Goal: Information Seeking & Learning: Learn about a topic

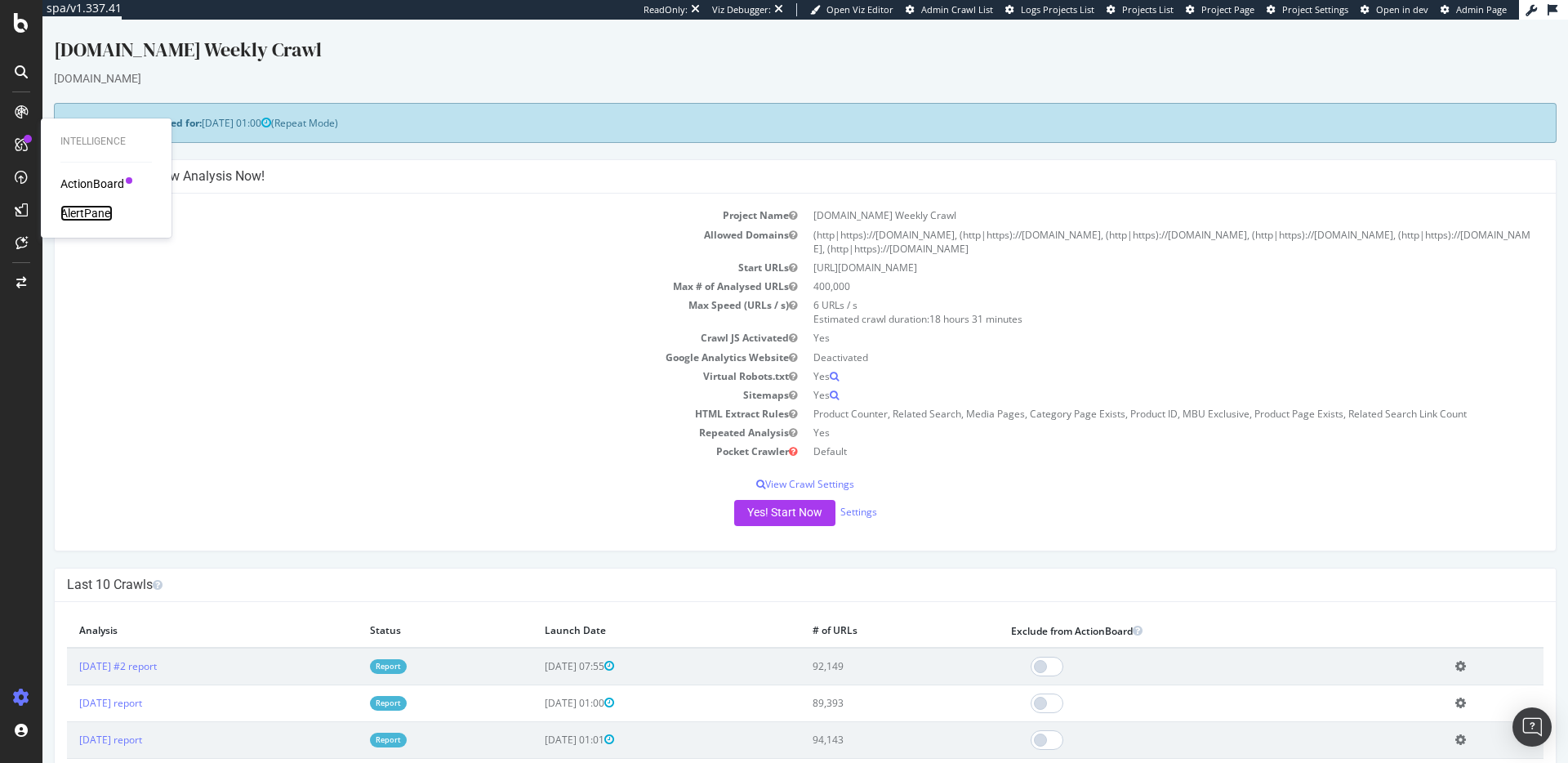
click at [89, 209] on div "AlertPanel" at bounding box center [86, 213] width 52 height 16
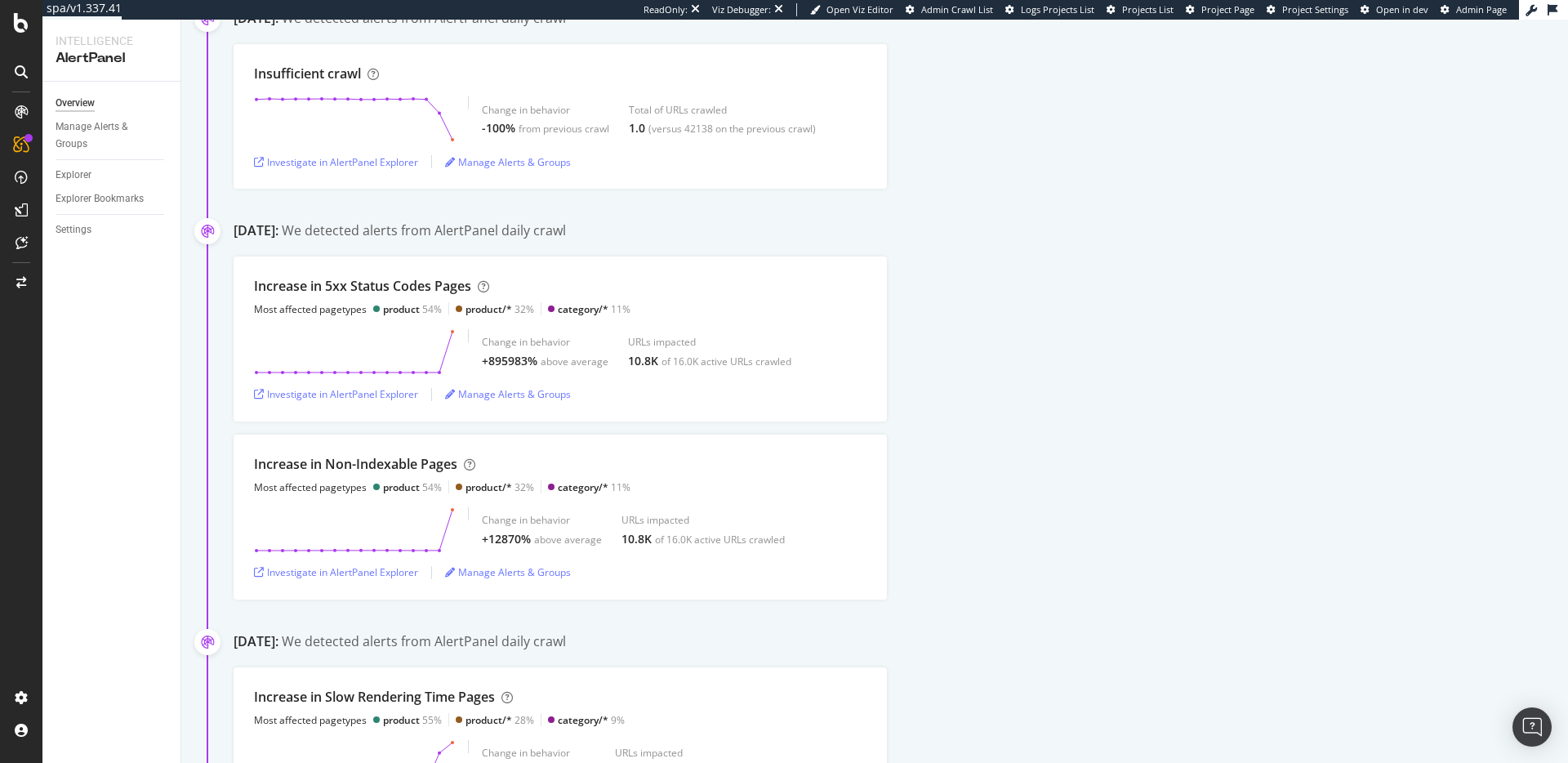
scroll to position [723, 0]
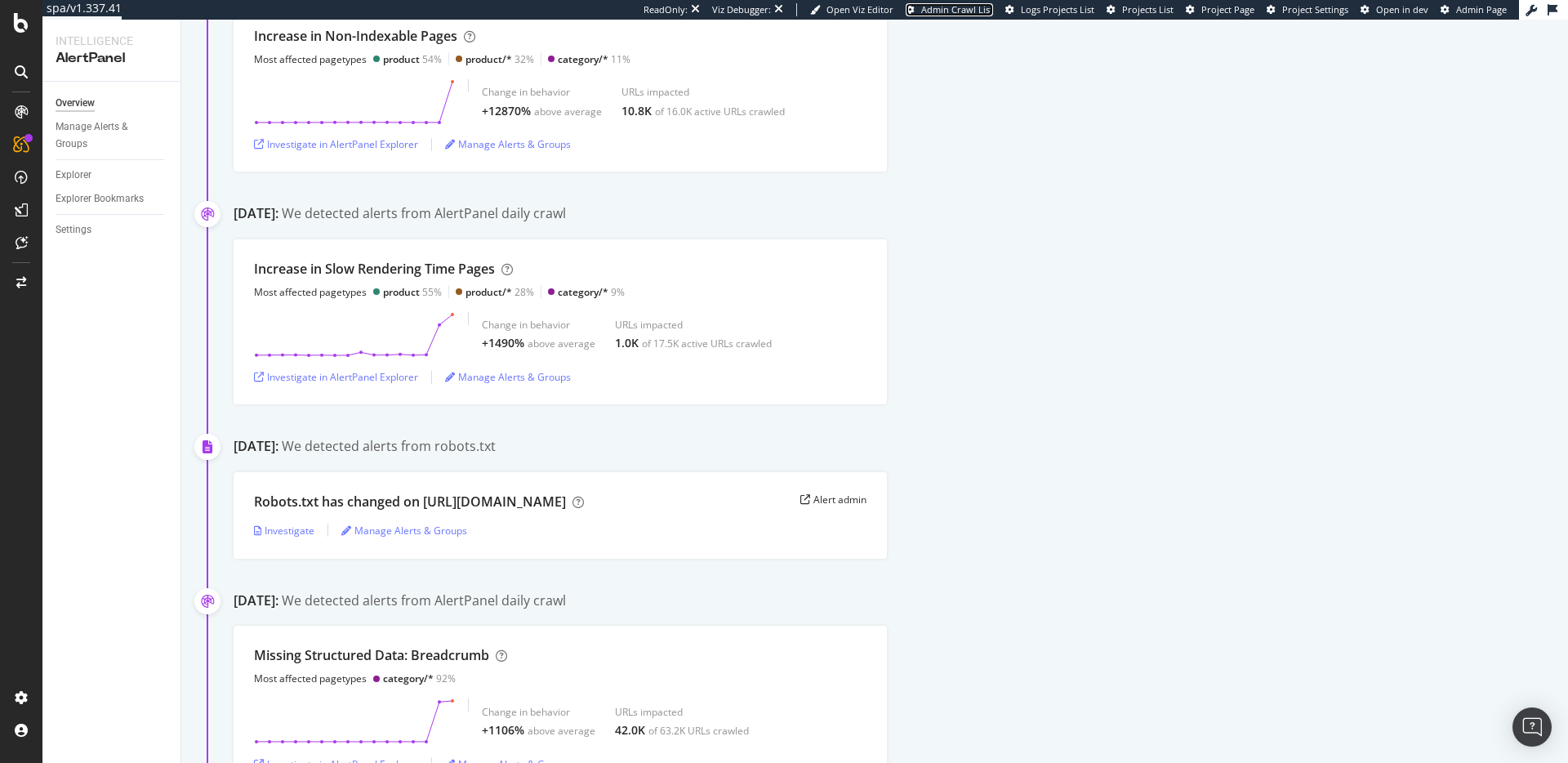
click at [980, 12] on span "Admin Crawl List" at bounding box center [957, 10] width 72 height 13
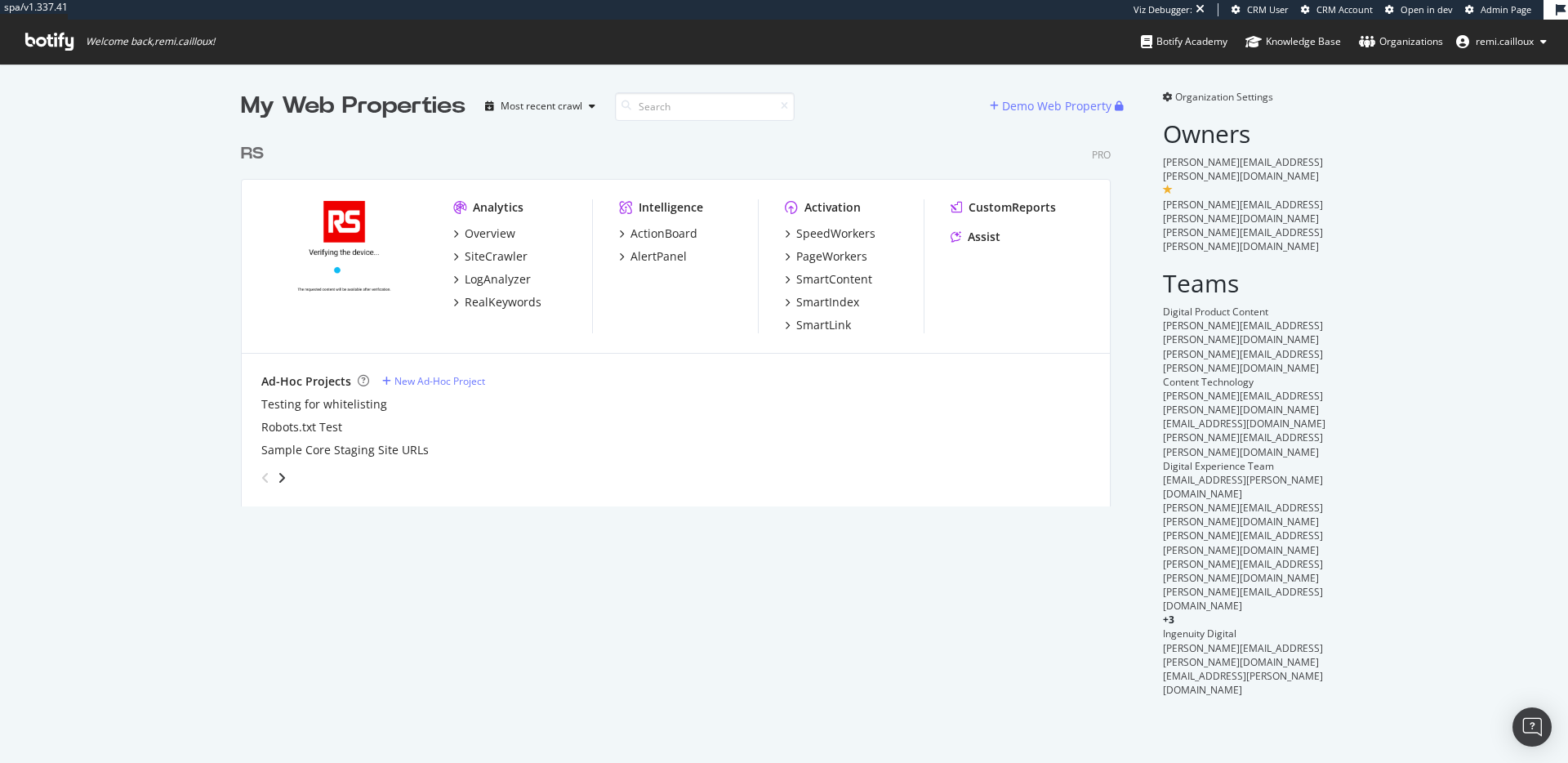
scroll to position [372, 871]
click at [251, 154] on div "RS" at bounding box center [252, 154] width 22 height 23
click at [1221, 98] on span "Organization Settings" at bounding box center [1223, 96] width 98 height 13
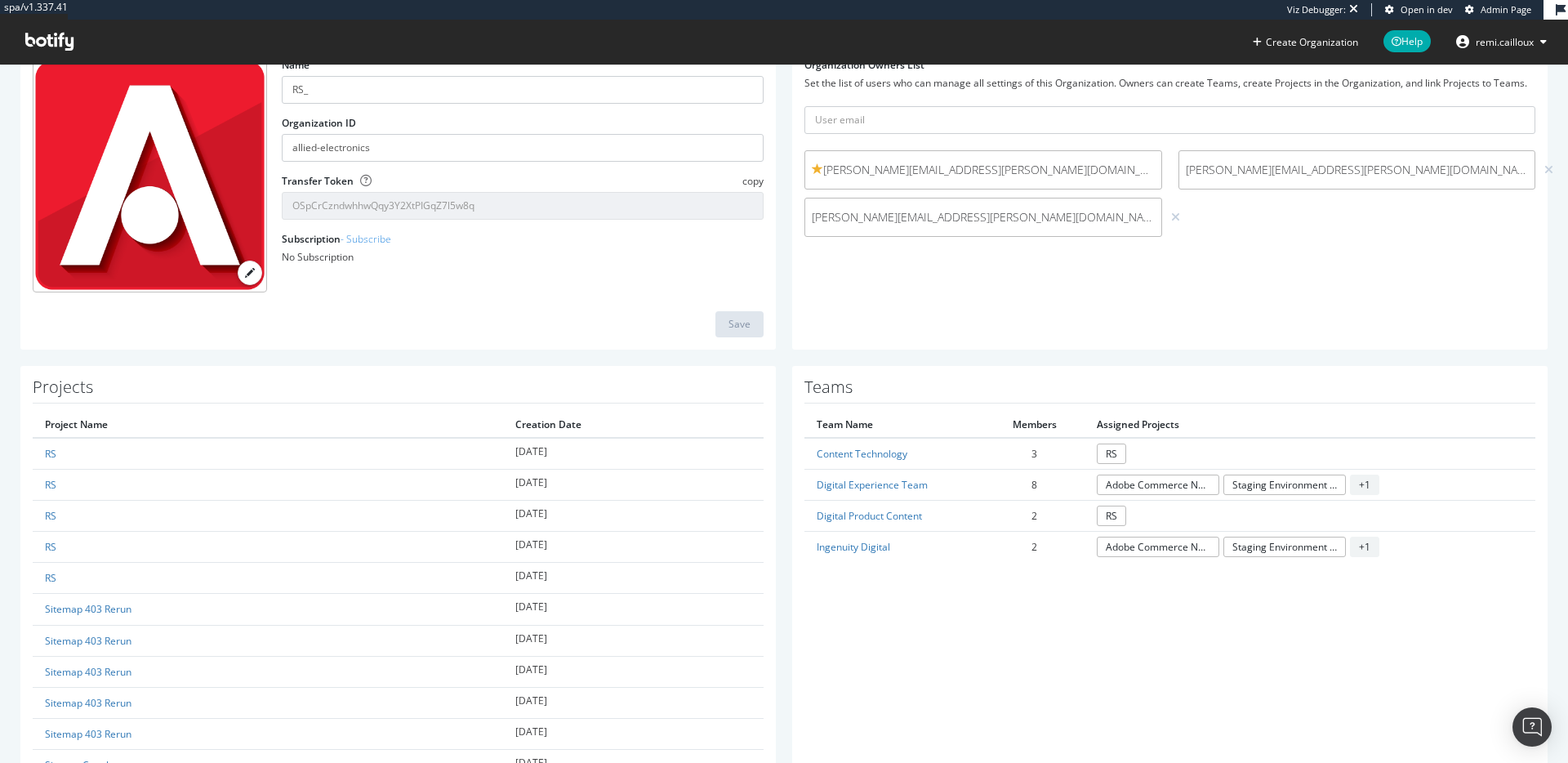
scroll to position [137, 0]
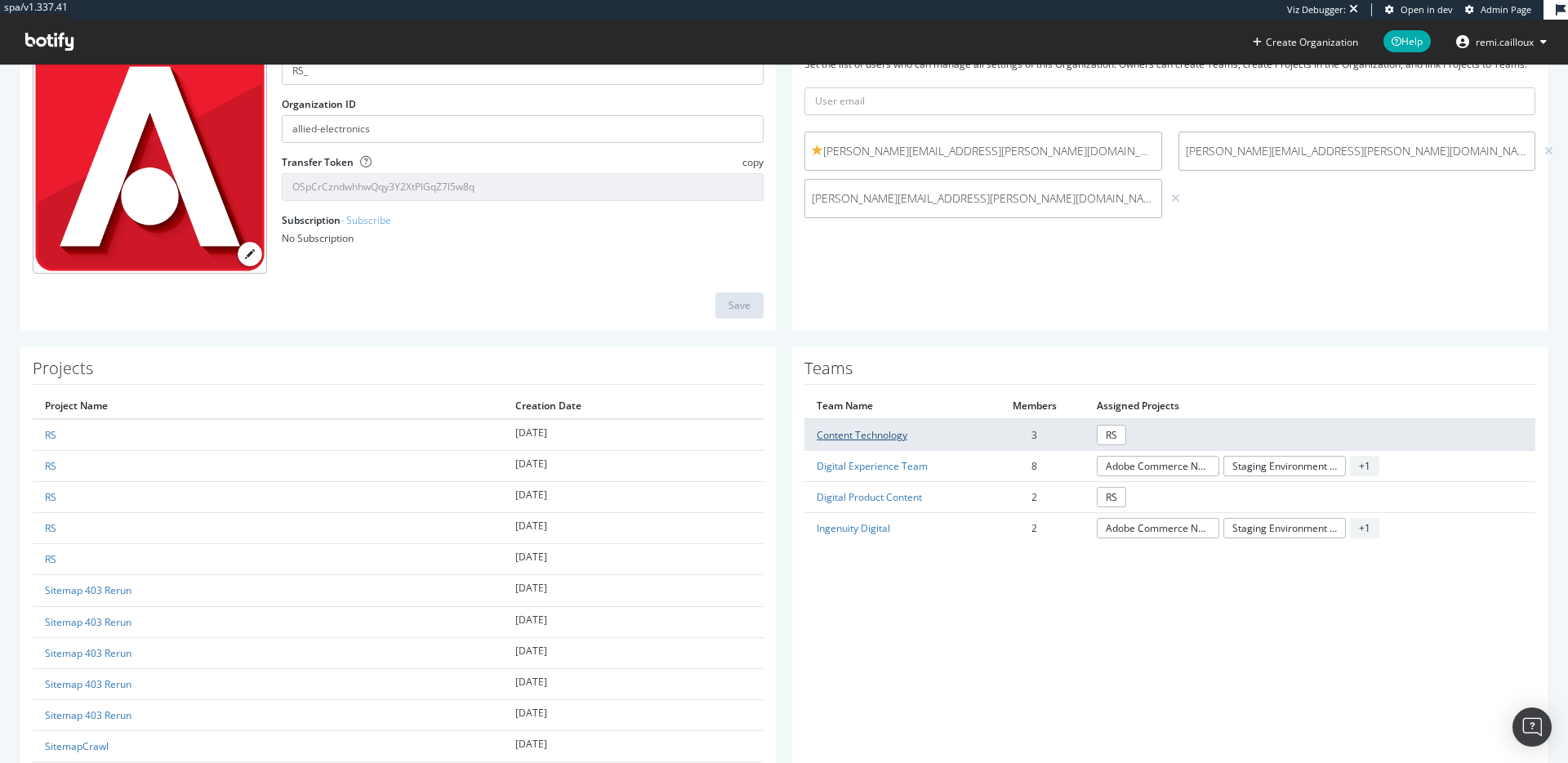
click at [864, 434] on link "Content Technology" at bounding box center [862, 435] width 91 height 13
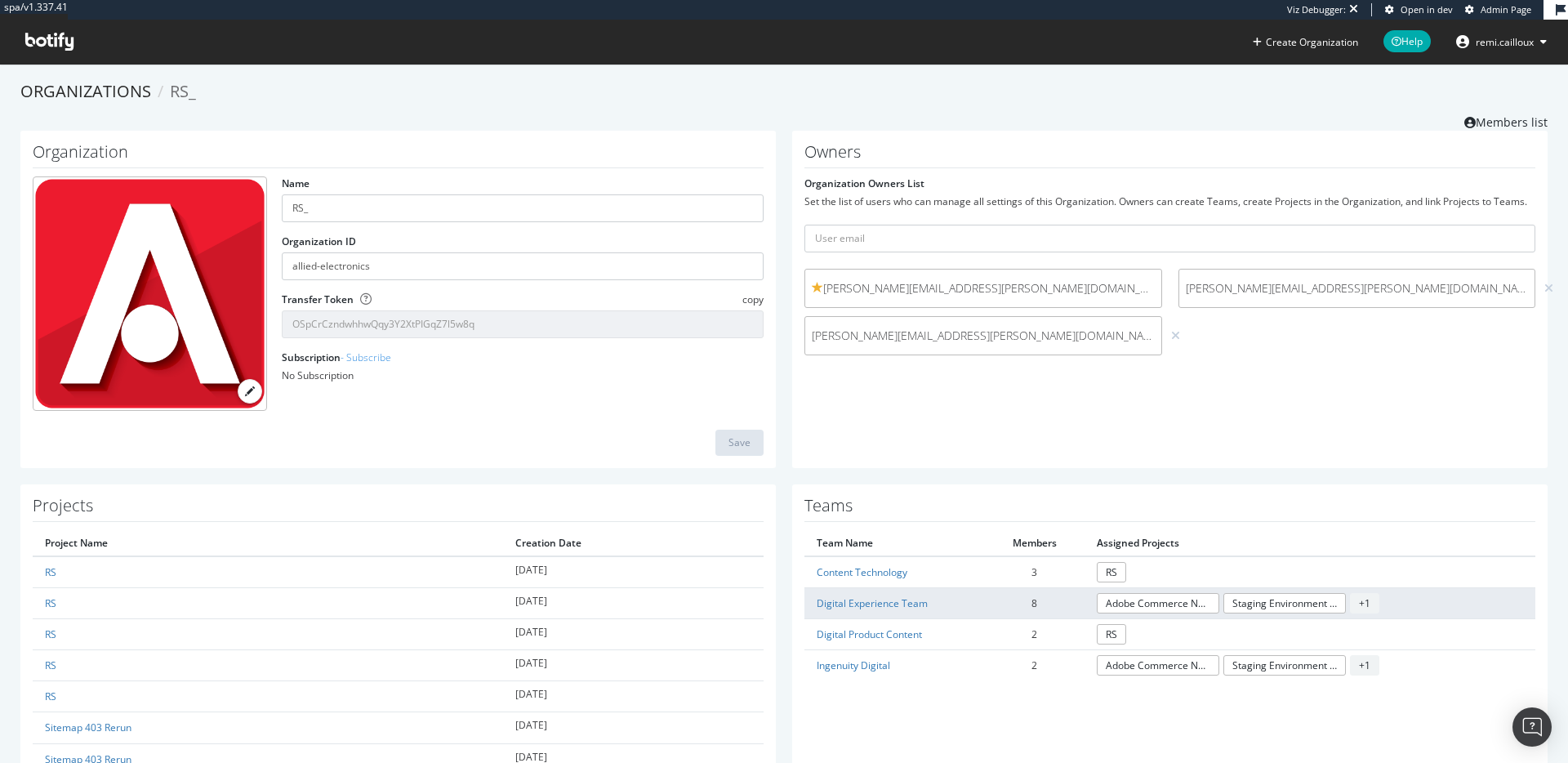
click at [1361, 600] on span "+ 1" at bounding box center [1364, 603] width 30 height 21
click at [889, 600] on link "Digital Experience Team" at bounding box center [872, 603] width 111 height 13
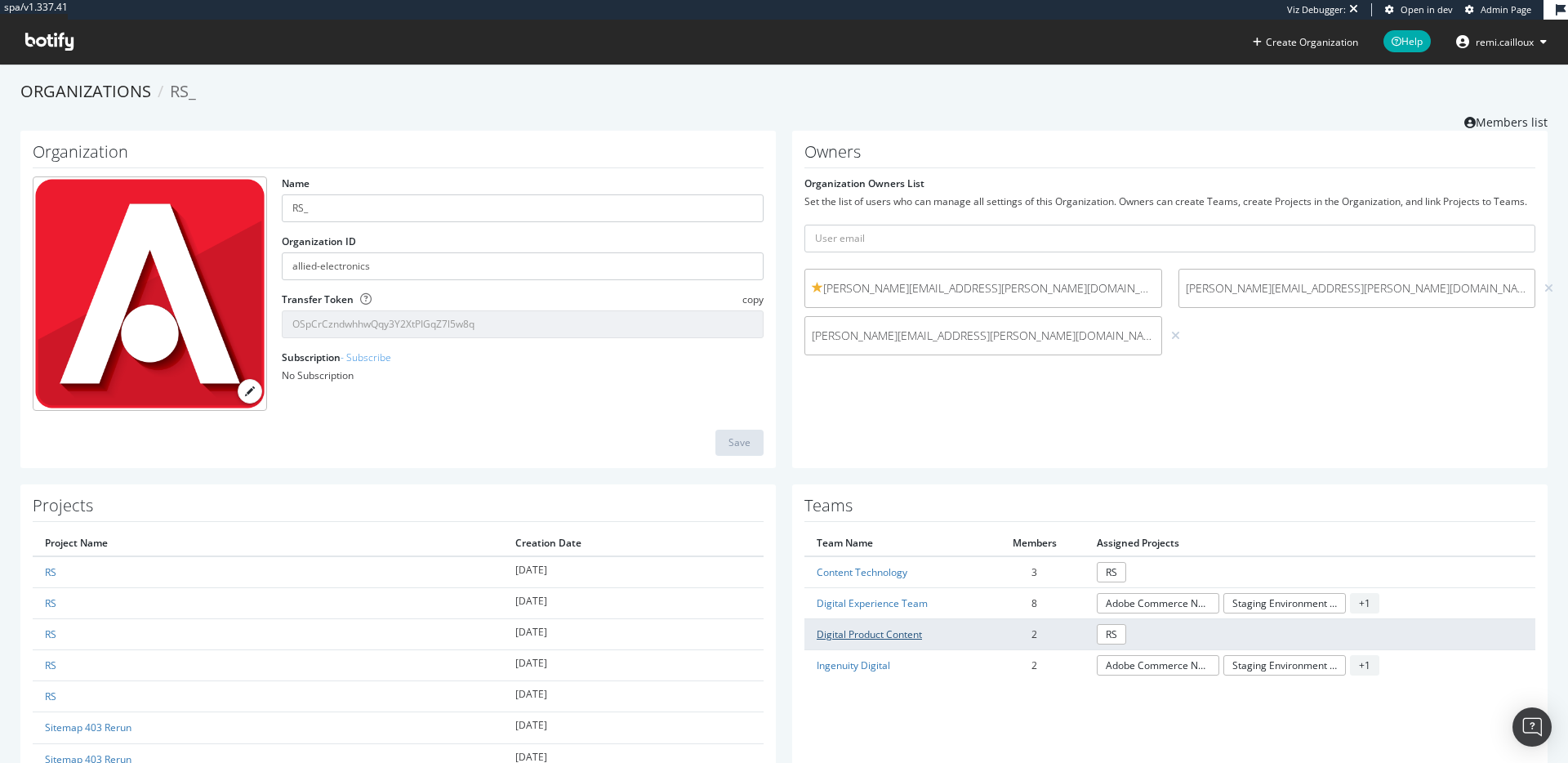
click at [859, 632] on link "Digital Product Content" at bounding box center [869, 633] width 105 height 13
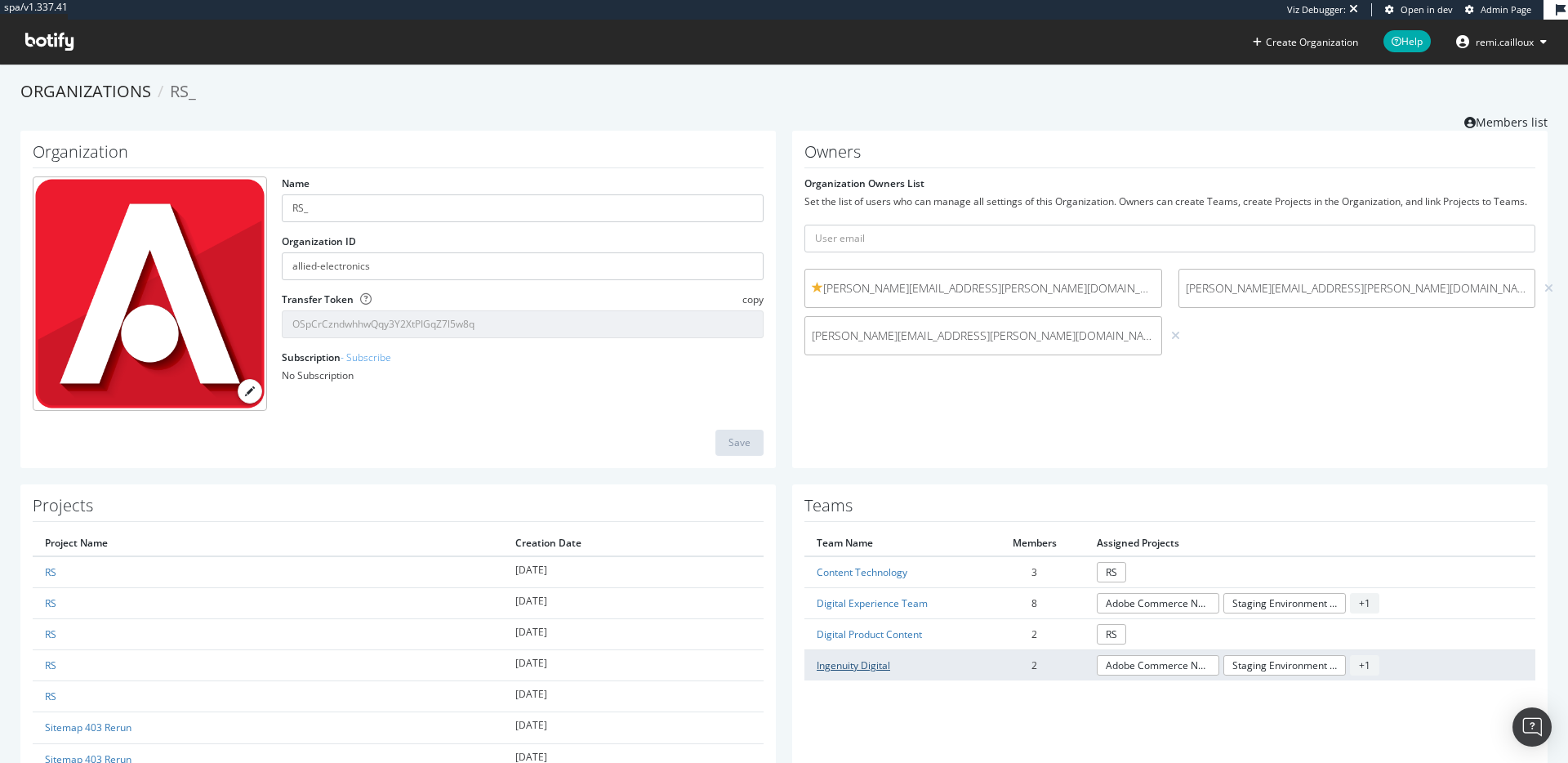
click at [863, 668] on link "Ingenuity Digital" at bounding box center [854, 665] width 74 height 13
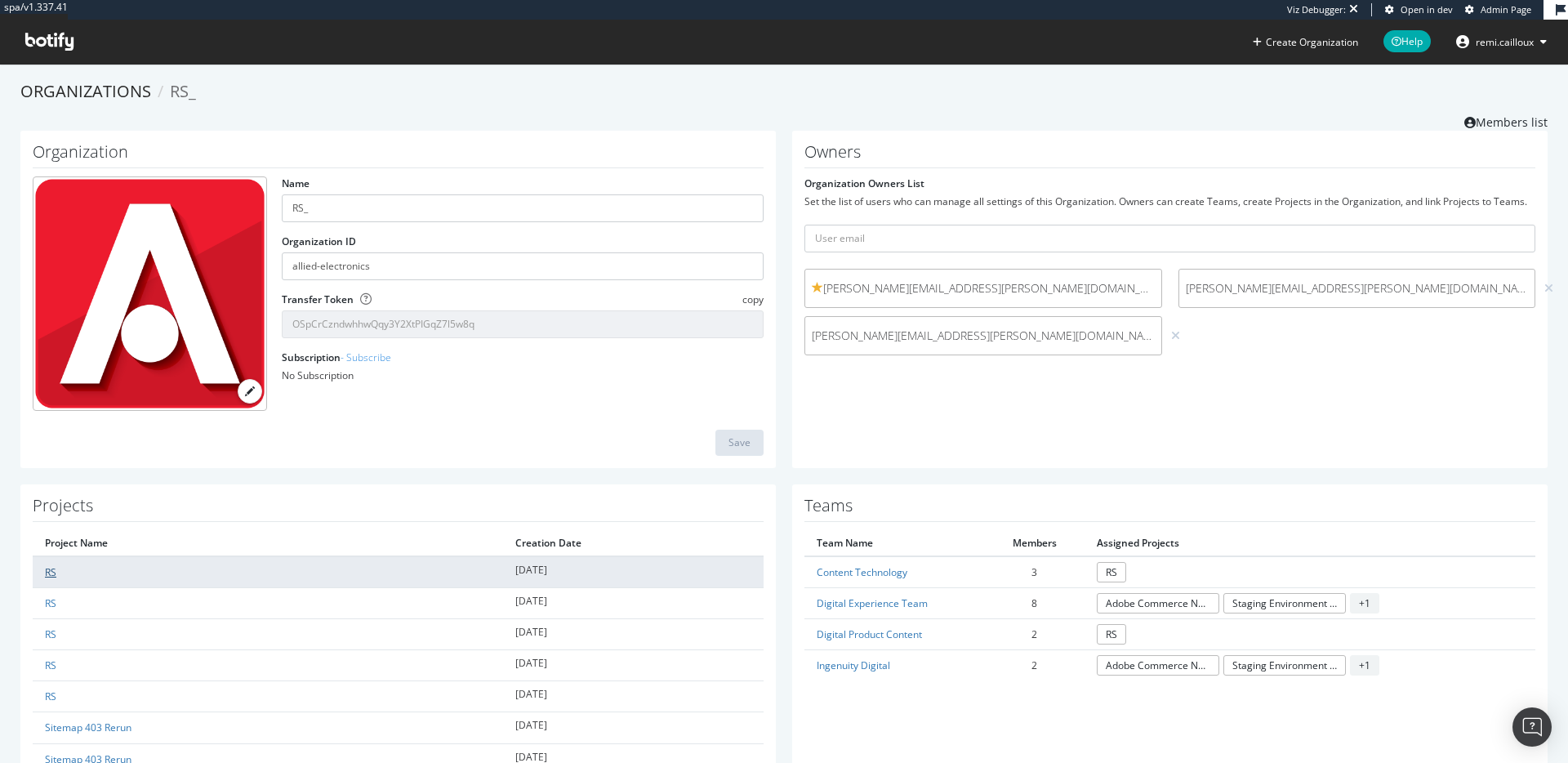
click at [49, 570] on link "RS" at bounding box center [50, 571] width 12 height 13
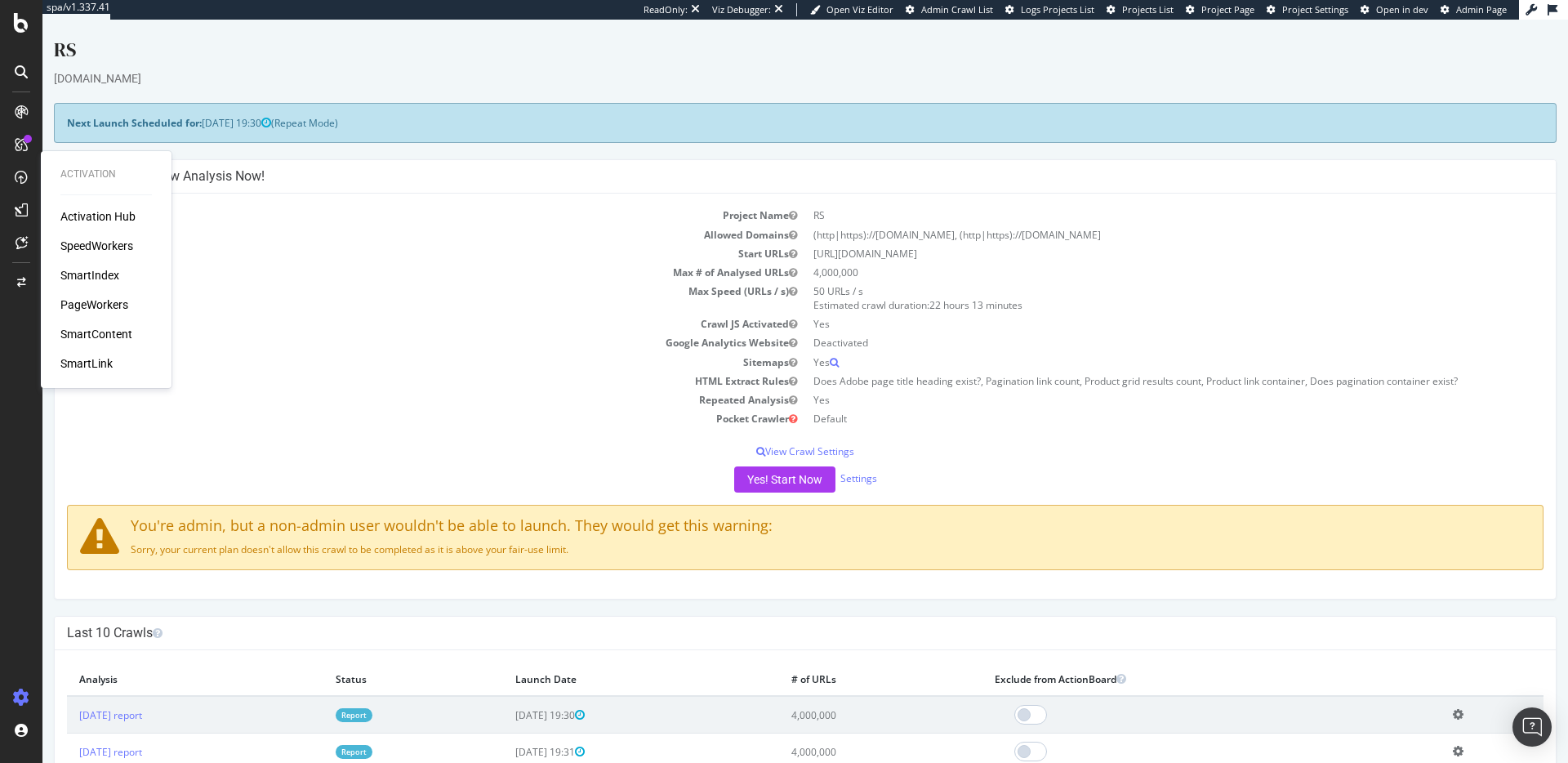
click at [116, 303] on div "PageWorkers" at bounding box center [94, 304] width 67 height 16
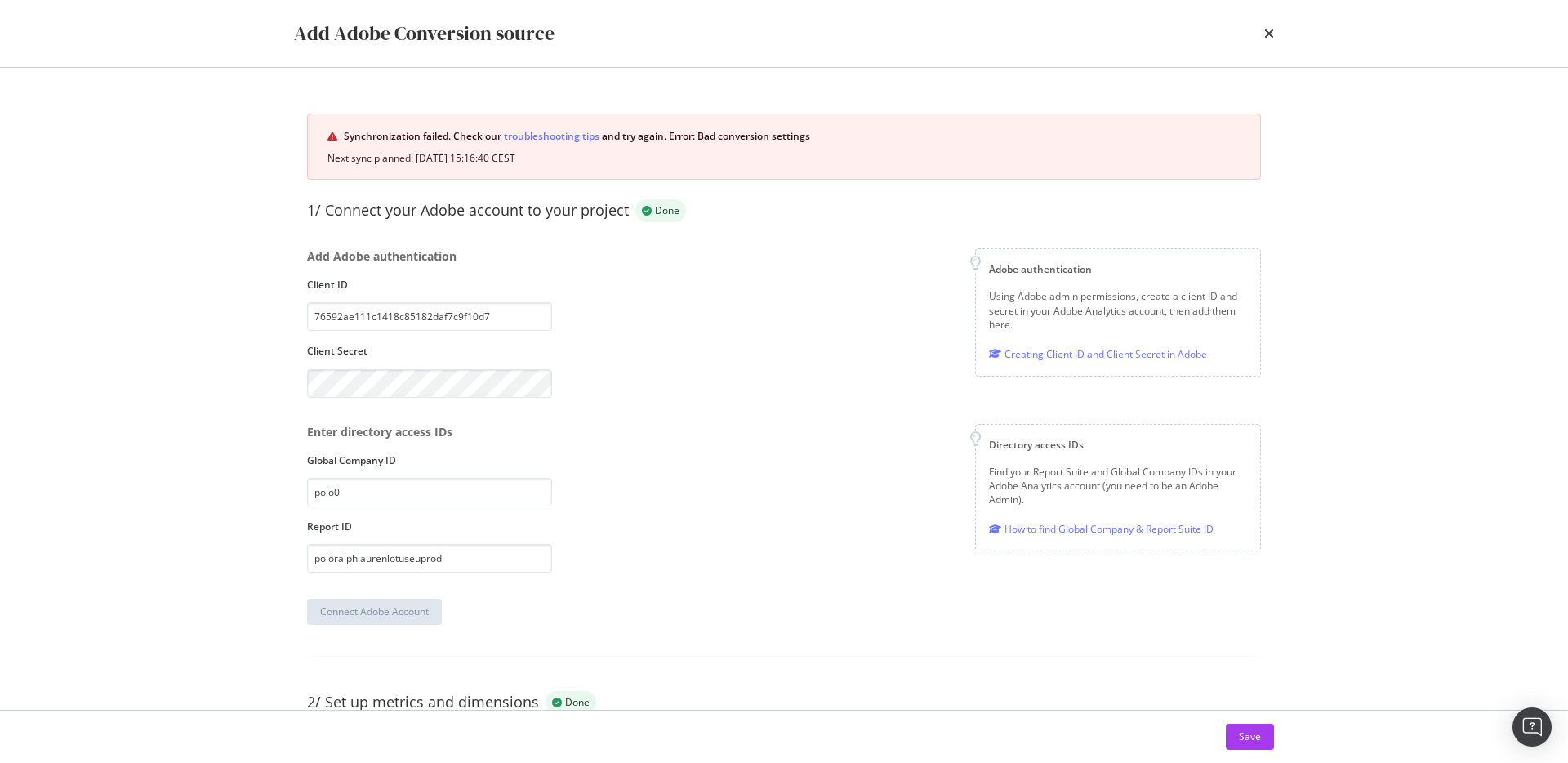
scroll to position [149, 0]
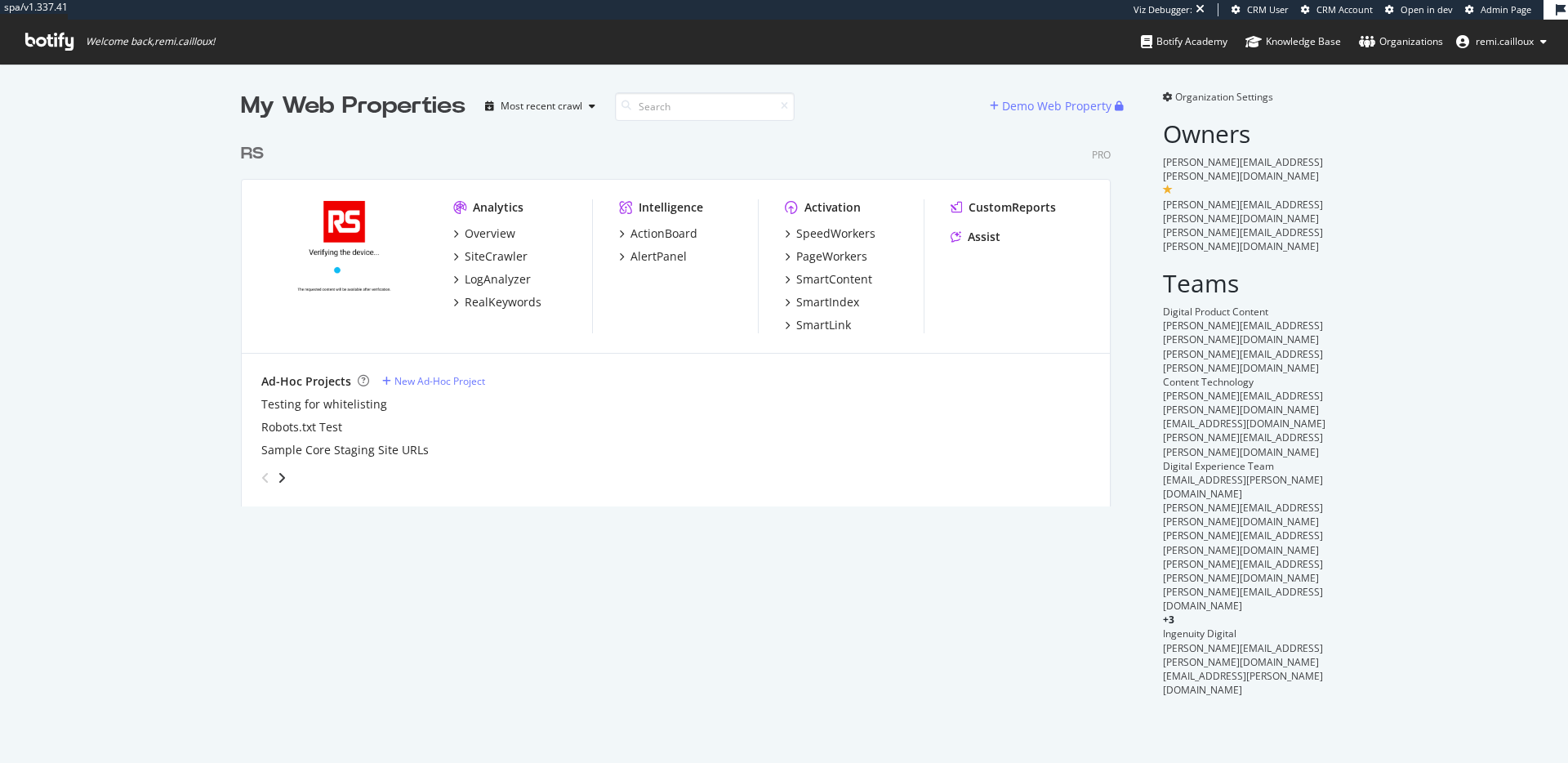
scroll to position [372, 871]
